Goal: Transaction & Acquisition: Purchase product/service

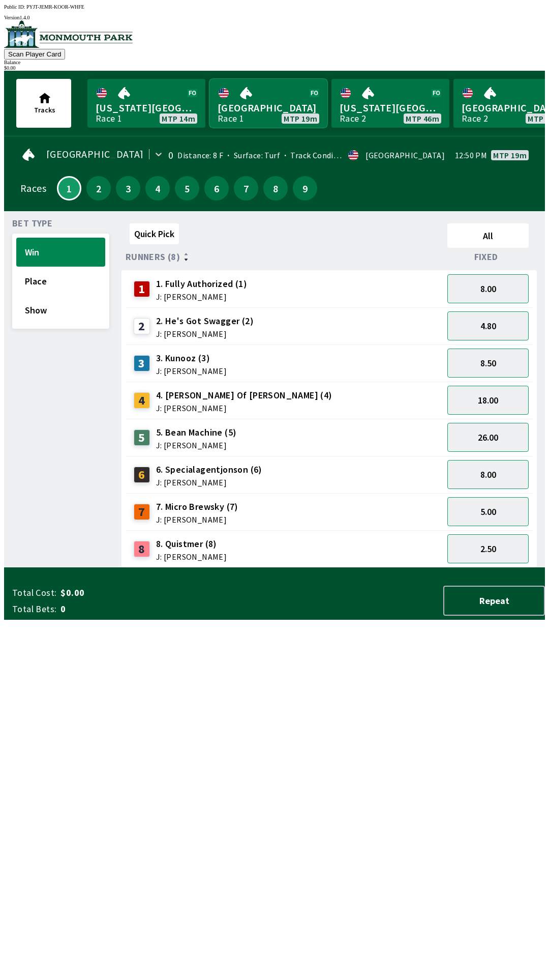
click at [265, 98] on link "[GEOGRAPHIC_DATA] Race 1 MTP 19m" at bounding box center [269, 103] width 118 height 49
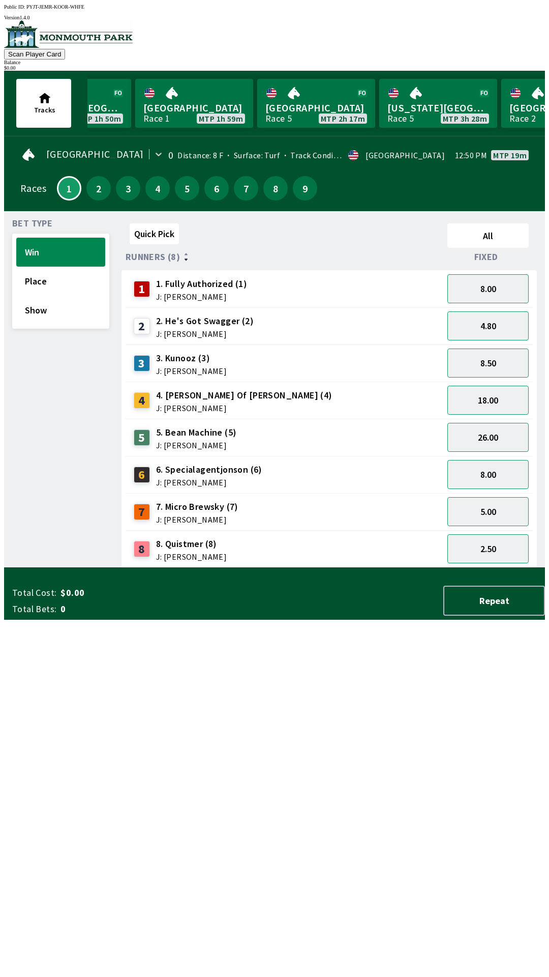
scroll to position [0, 995]
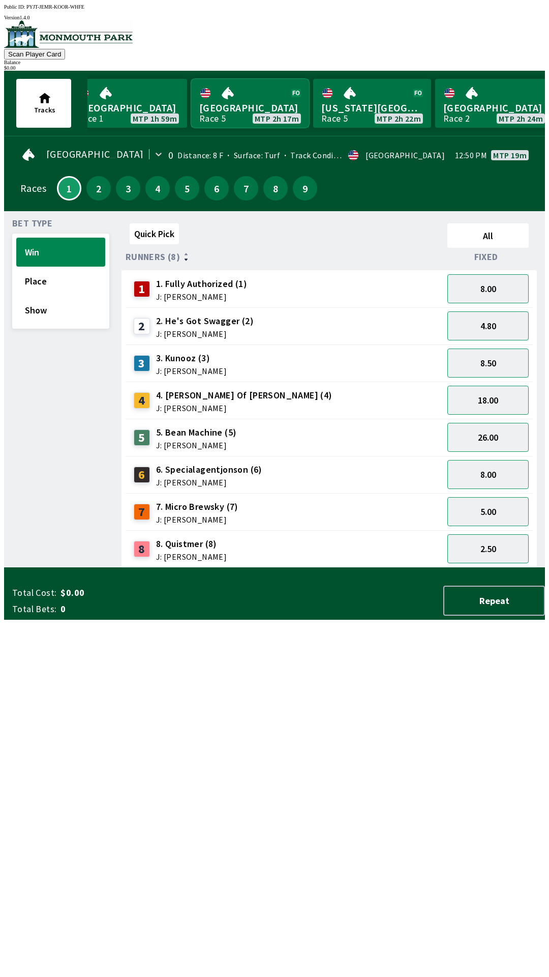
click at [243, 108] on link "Monmouth Park Race 5 MTP 2h 17m" at bounding box center [250, 103] width 118 height 49
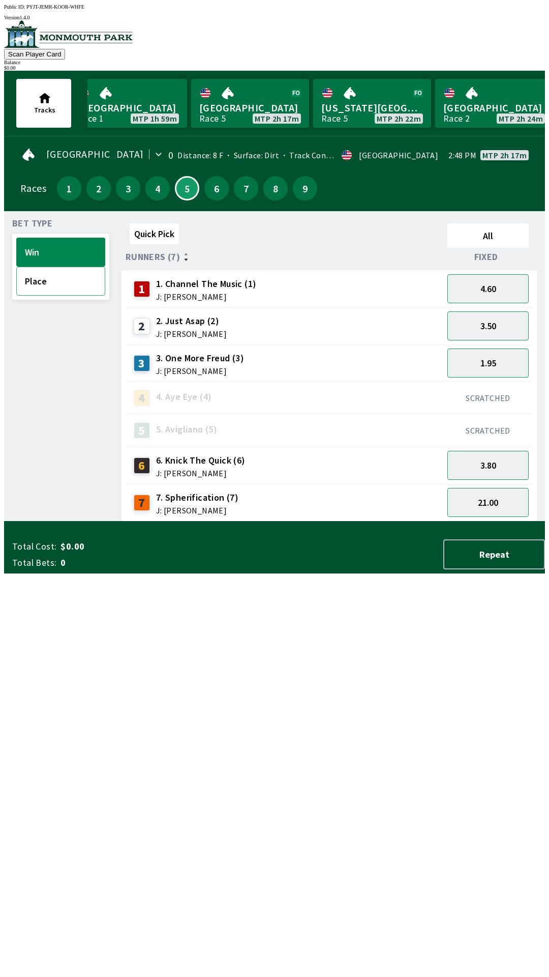
click at [54, 286] on button "Place" at bounding box center [60, 281] width 89 height 29
click at [81, 246] on button "Win" at bounding box center [60, 252] width 89 height 29
click at [61, 176] on button "1" at bounding box center [69, 188] width 24 height 24
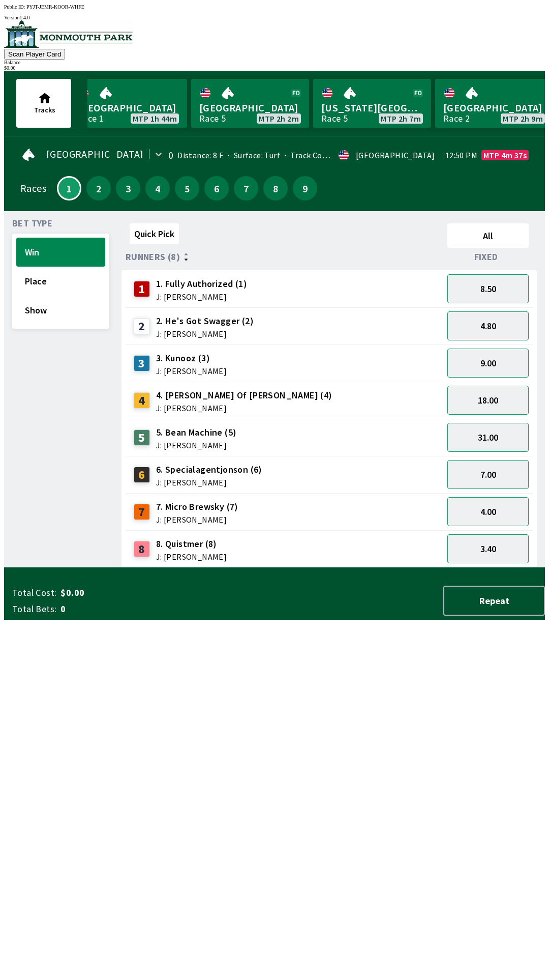
click at [189, 466] on span "6. Specialagentjonson (6)" at bounding box center [209, 469] width 106 height 13
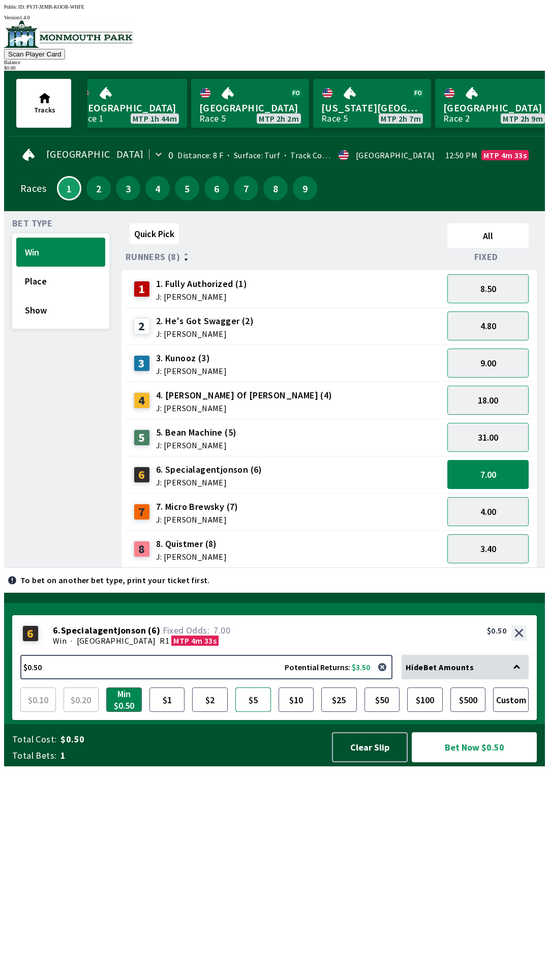
click at [253, 712] on button "$5" at bounding box center [254, 699] width 36 height 24
click at [477, 516] on button "4.00" at bounding box center [488, 511] width 81 height 29
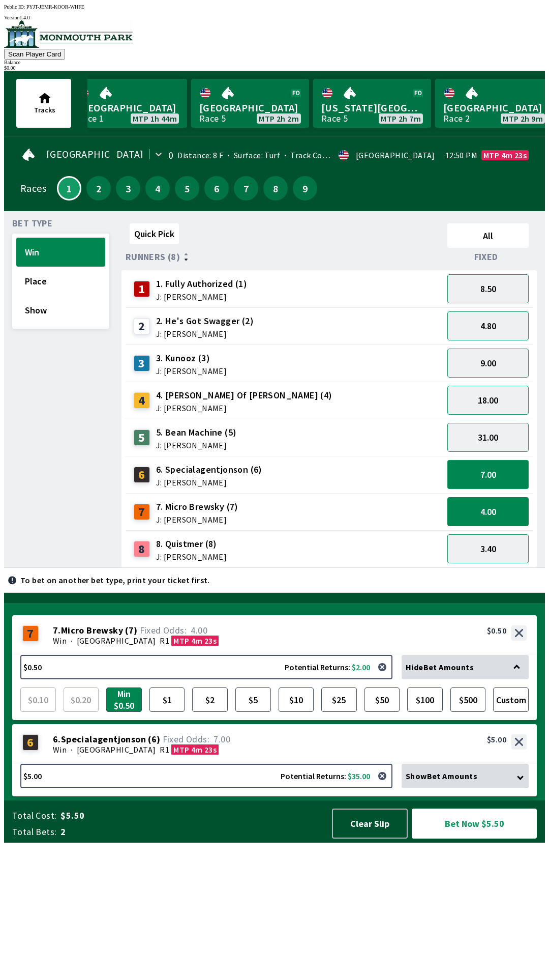
click at [493, 471] on button "7.00" at bounding box center [488, 474] width 81 height 29
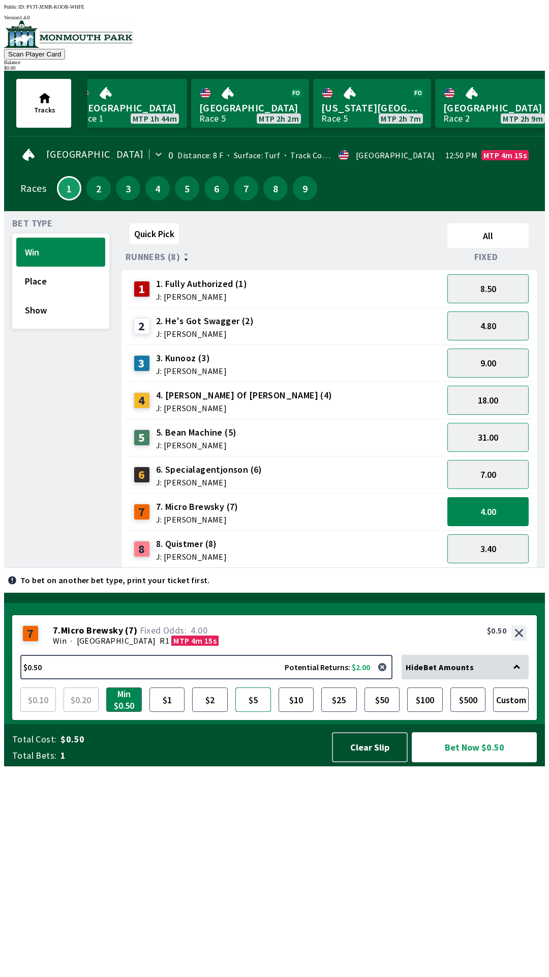
click at [261, 712] on button "$5" at bounding box center [254, 699] width 36 height 24
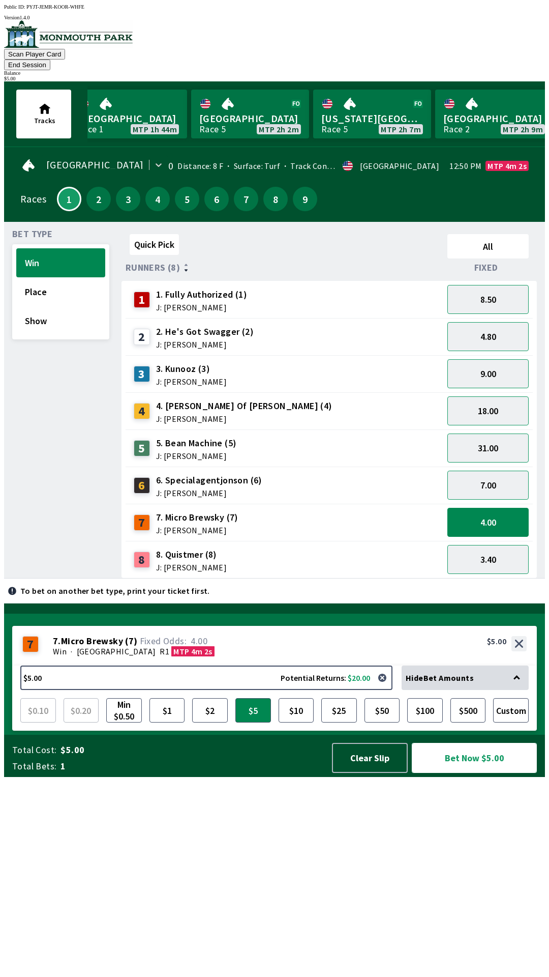
click at [448, 773] on button "Bet Now $5.00" at bounding box center [474, 758] width 125 height 30
